Goal: Task Accomplishment & Management: Use online tool/utility

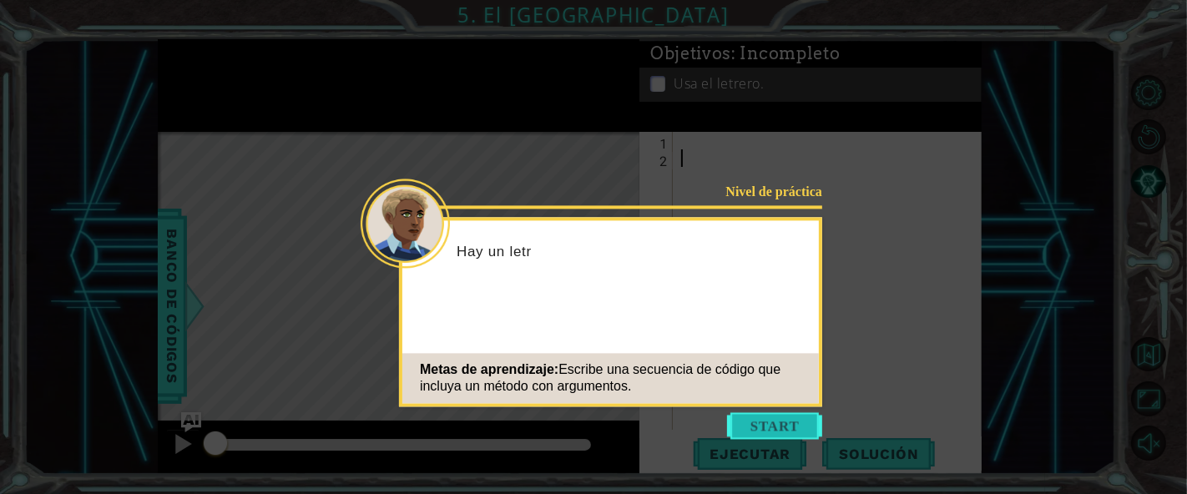
click at [780, 419] on button "Start" at bounding box center [774, 425] width 95 height 27
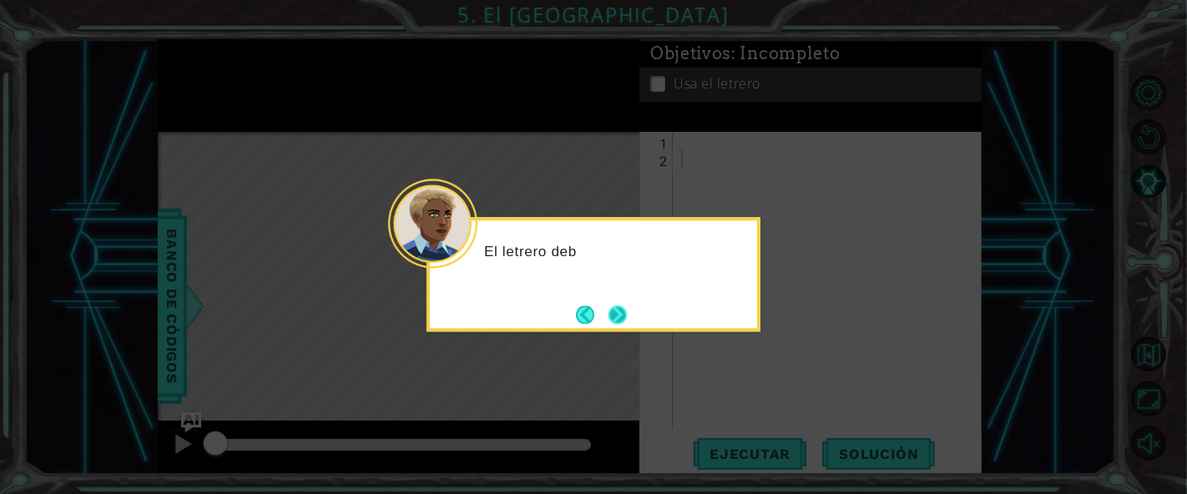
click at [614, 318] on button "Next" at bounding box center [618, 315] width 18 height 18
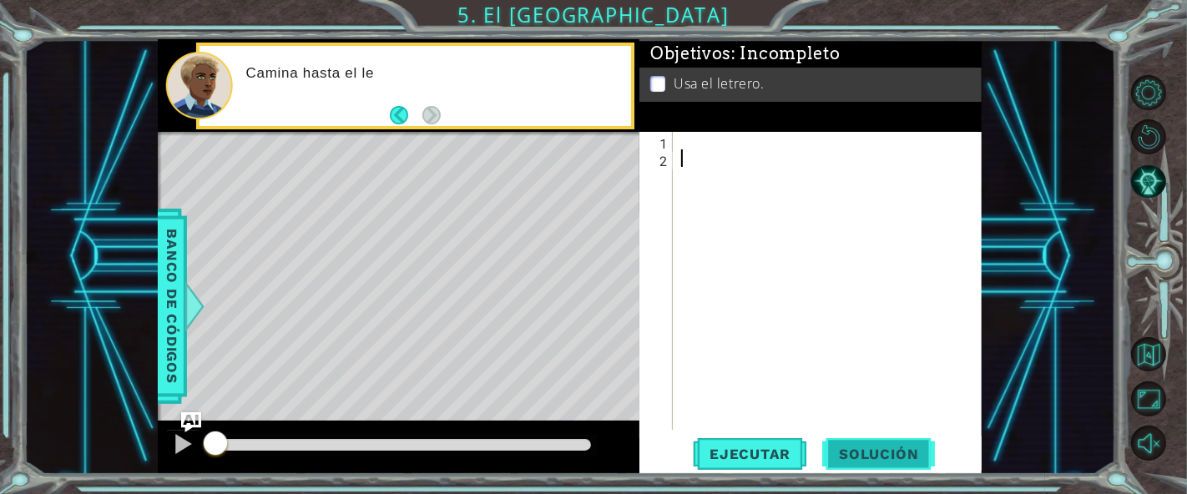
click at [877, 446] on span "Solución" at bounding box center [878, 454] width 113 height 17
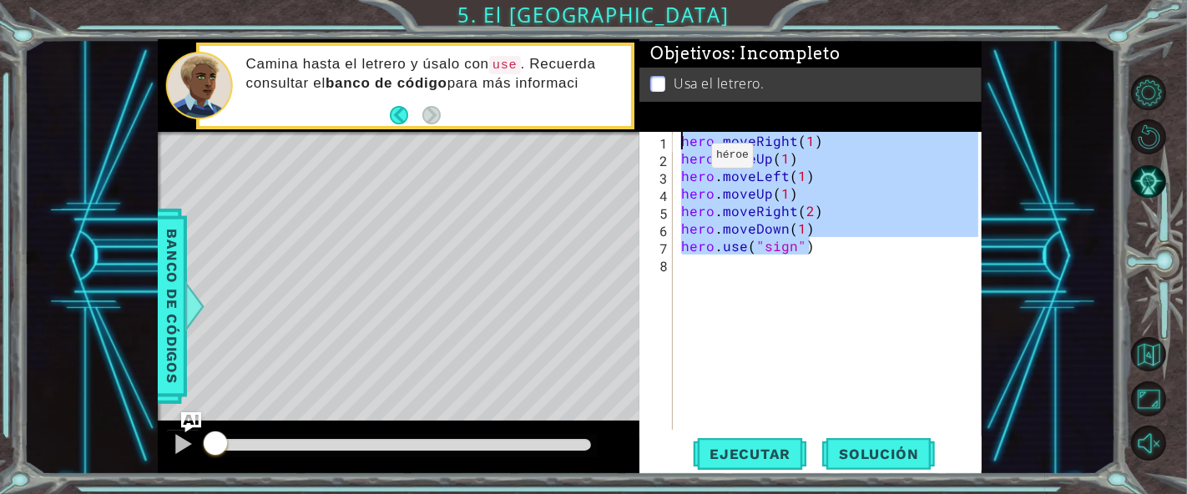
drag, startPoint x: 812, startPoint y: 245, endPoint x: 657, endPoint y: 127, distance: 195.4
click at [657, 127] on div "Objetivos : Incompleto Usa el letrero. 1 2 3 4 5 6 7 8 hero . moveRight ( 1 ) h…" at bounding box center [811, 256] width 342 height 435
type textarea "hero.moveRight(1) hero.moveUp(1)"
click at [770, 340] on div "hero . moveRight ( 1 ) hero . moveUp ( 1 ) hero . moveLeft ( 1 ) hero . moveUp …" at bounding box center [832, 298] width 309 height 333
